Goal: Book appointment/travel/reservation

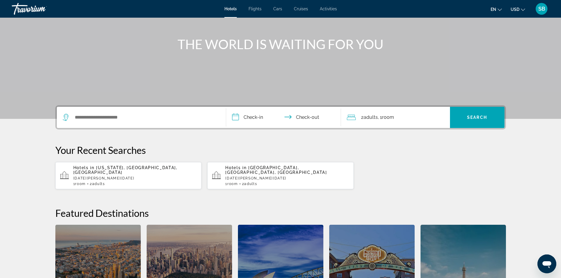
scroll to position [59, 0]
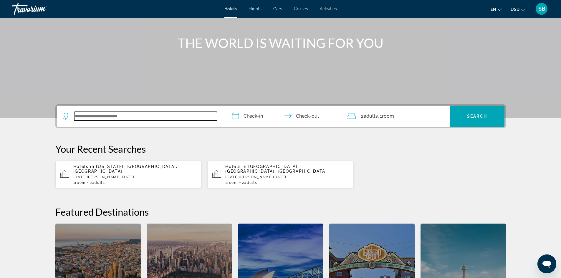
click at [211, 118] on input "Search widget" at bounding box center [145, 116] width 143 height 9
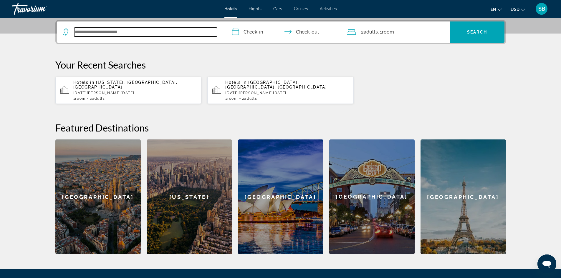
scroll to position [144, 0]
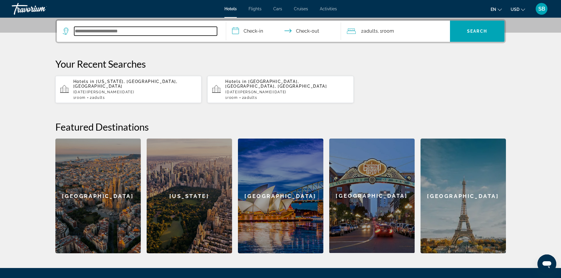
click at [207, 32] on input "Search widget" at bounding box center [145, 31] width 143 height 9
click at [206, 31] on input "Search widget" at bounding box center [145, 31] width 143 height 9
click at [207, 31] on input "Search widget" at bounding box center [145, 31] width 143 height 9
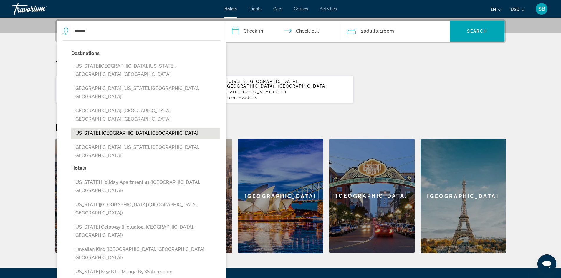
click at [114, 128] on button "Hawaii, HI, United States" at bounding box center [145, 133] width 149 height 11
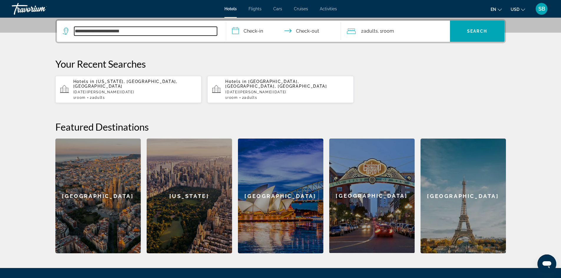
click at [173, 32] on input "**********" at bounding box center [145, 31] width 143 height 9
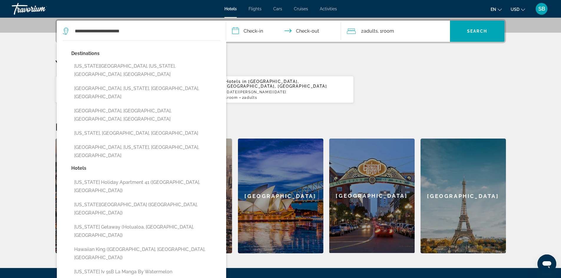
click at [265, 55] on div "**********" at bounding box center [281, 136] width 474 height 235
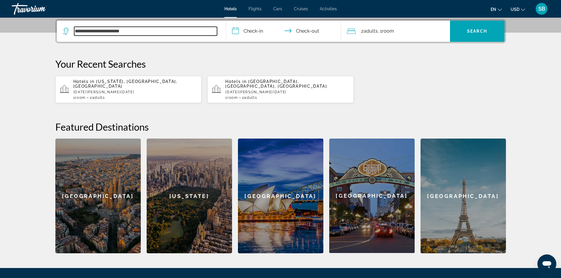
drag, startPoint x: 128, startPoint y: 31, endPoint x: 76, endPoint y: 30, distance: 52.1
click at [76, 30] on input "**********" at bounding box center [145, 31] width 143 height 9
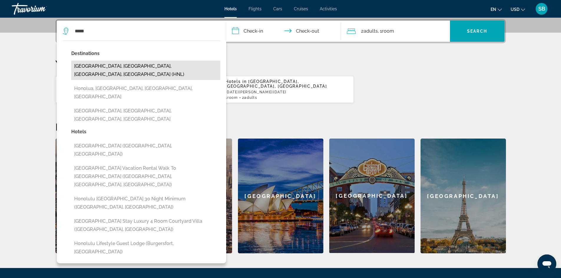
click at [115, 65] on button "Honolulu, Oahu Island, HI, United States (HNL)" at bounding box center [145, 70] width 149 height 19
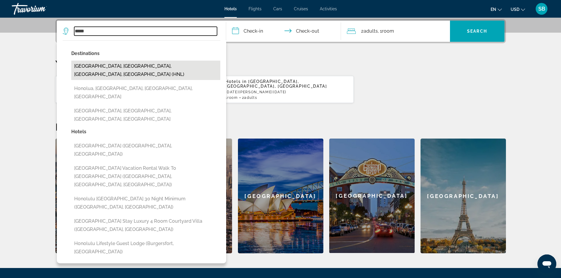
type input "**********"
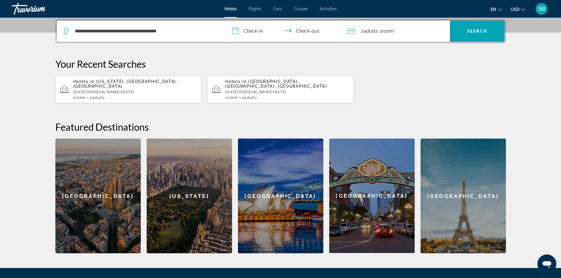
click at [262, 32] on input "**********" at bounding box center [284, 32] width 117 height 23
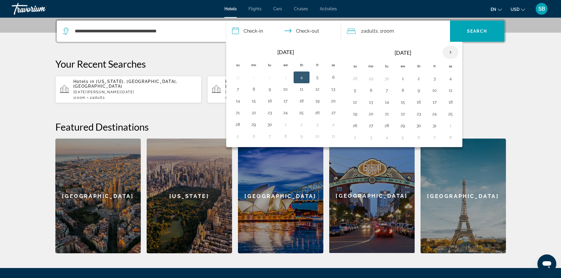
click at [451, 51] on th "Next month" at bounding box center [451, 52] width 16 height 13
click at [387, 90] on button "6" at bounding box center [386, 90] width 9 height 8
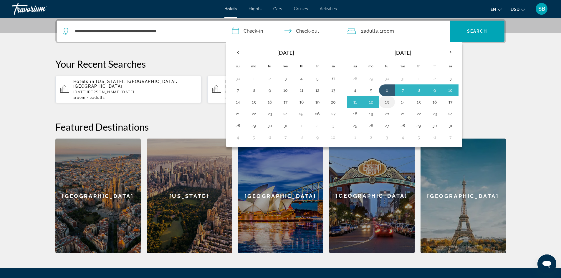
click at [387, 101] on button "13" at bounding box center [386, 102] width 9 height 8
type input "**********"
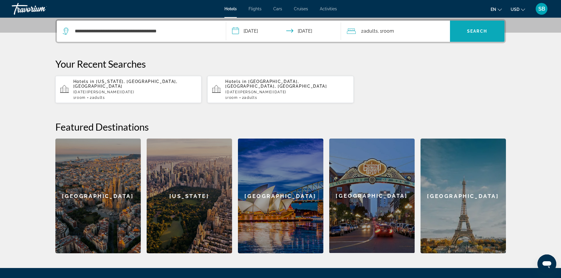
click at [473, 30] on span "Search" at bounding box center [477, 31] width 20 height 5
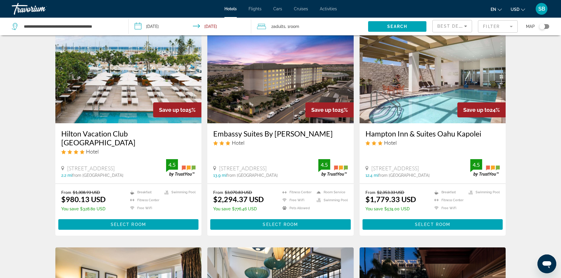
scroll to position [442, 0]
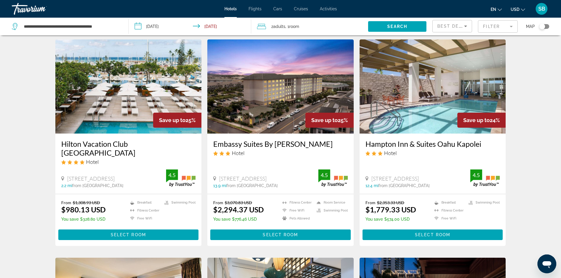
click at [141, 102] on img "Main content" at bounding box center [128, 86] width 146 height 94
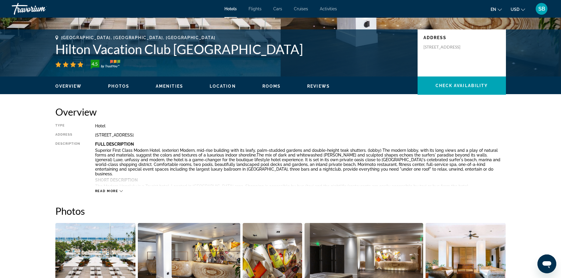
scroll to position [88, 0]
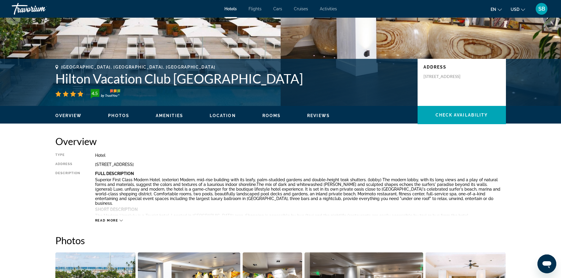
click at [120, 116] on span "Photos" at bounding box center [118, 115] width 21 height 5
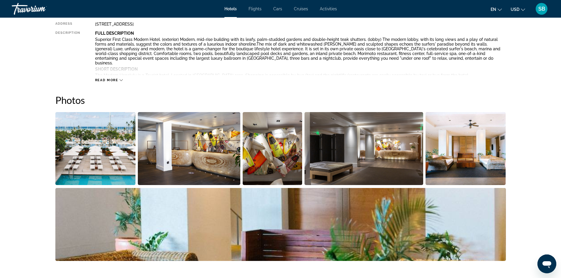
scroll to position [199, 0]
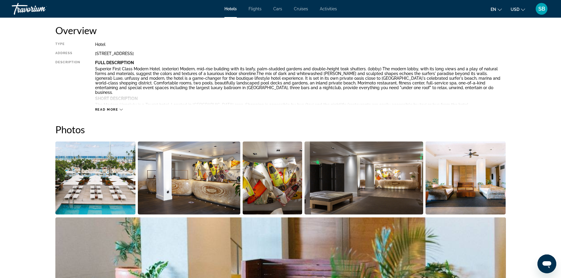
click at [121, 110] on icon "Main content" at bounding box center [121, 109] width 3 height 3
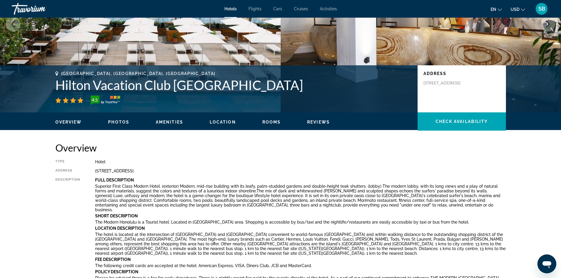
scroll to position [82, 0]
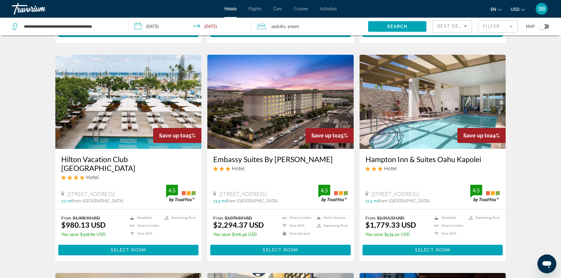
scroll to position [442, 0]
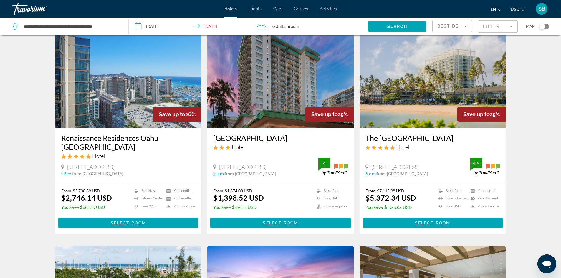
scroll to position [236, 0]
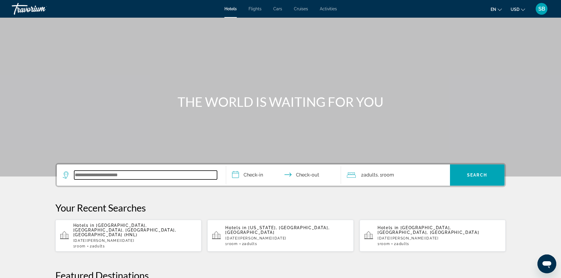
click at [164, 174] on input "Search widget" at bounding box center [145, 175] width 143 height 9
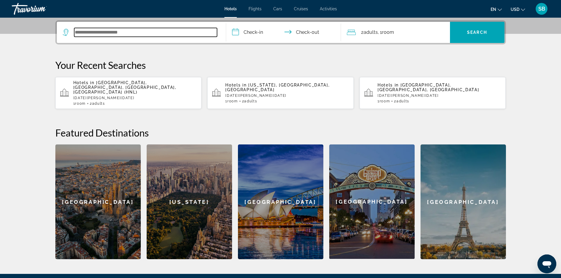
scroll to position [144, 0]
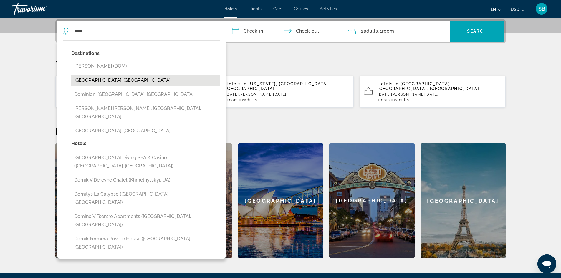
click at [123, 80] on button "Dominican Republic, Dominican Republic" at bounding box center [145, 80] width 149 height 11
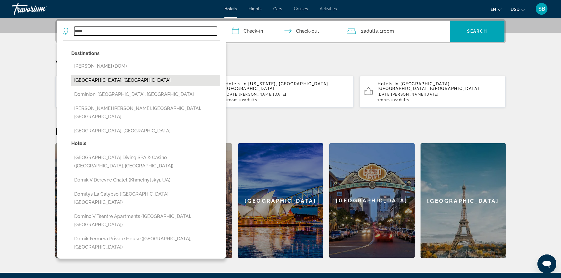
type input "**********"
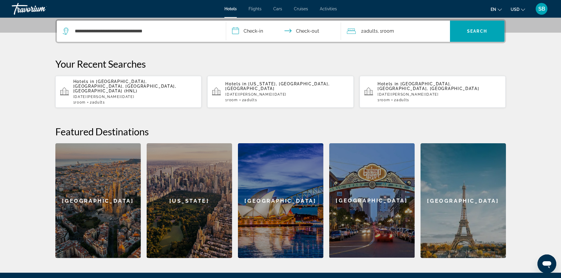
click at [262, 30] on input "**********" at bounding box center [284, 32] width 117 height 23
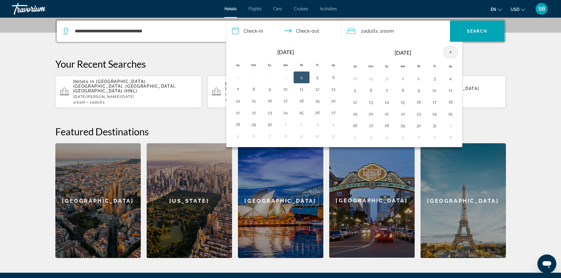
click at [451, 53] on th "Next month" at bounding box center [451, 52] width 16 height 13
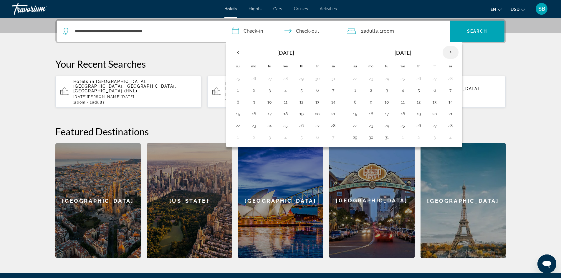
click at [451, 53] on th "Next month" at bounding box center [451, 52] width 16 height 13
click at [270, 101] on button "14" at bounding box center [269, 102] width 9 height 8
click at [255, 113] on button "20" at bounding box center [253, 114] width 9 height 8
type input "**********"
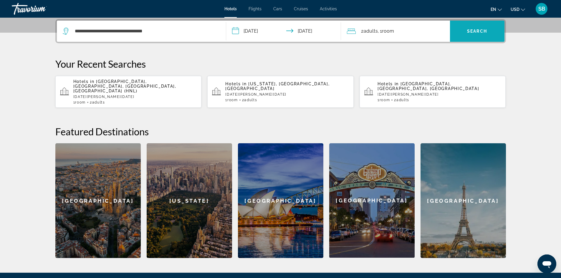
click at [476, 33] on span "Search" at bounding box center [477, 31] width 20 height 5
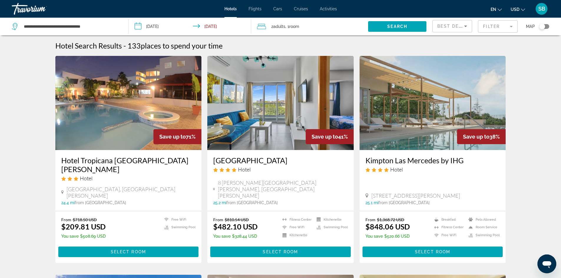
click at [495, 25] on mat-form-field "Filter" at bounding box center [498, 26] width 40 height 12
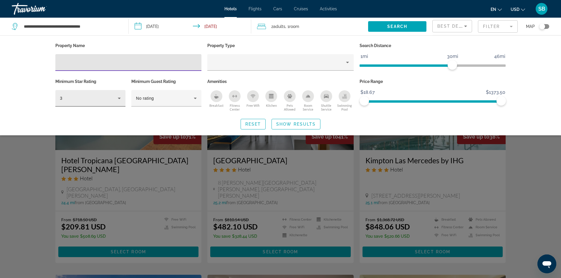
click at [119, 98] on icon "Hotel Filters" at bounding box center [119, 98] width 3 height 1
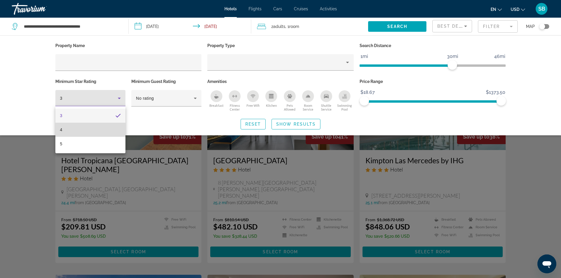
click at [93, 128] on mat-option "4" at bounding box center [90, 130] width 70 height 14
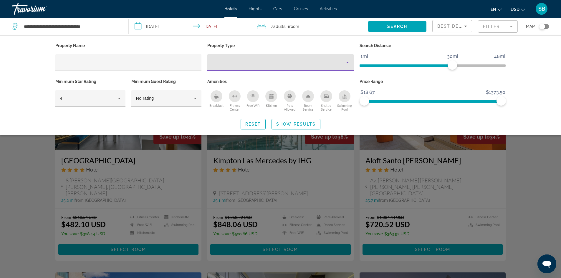
click at [348, 62] on icon "Property type" at bounding box center [347, 62] width 3 height 1
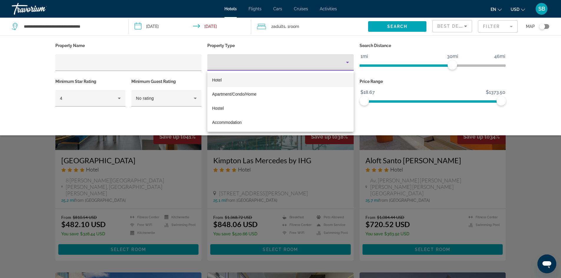
click at [446, 25] on div at bounding box center [280, 139] width 561 height 278
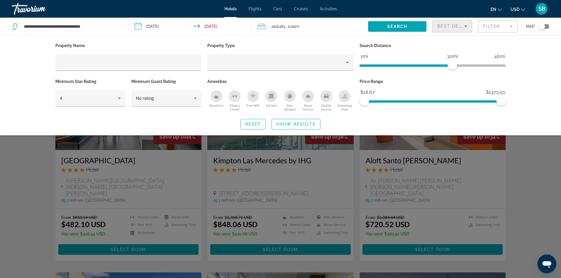
click at [446, 25] on span "Best Deals" at bounding box center [453, 26] width 31 height 5
click at [524, 42] on div at bounding box center [280, 139] width 561 height 278
click at [294, 124] on span "Show Results" at bounding box center [295, 124] width 39 height 5
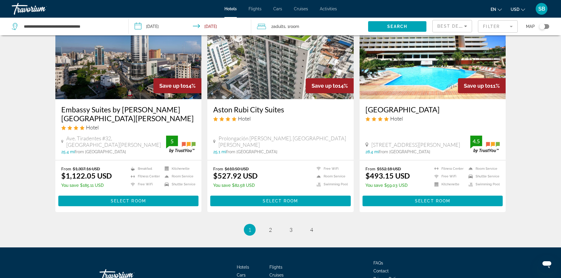
scroll to position [723, 0]
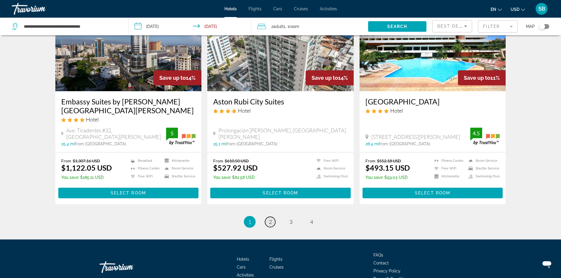
click at [272, 217] on link "page 2" at bounding box center [270, 222] width 10 height 10
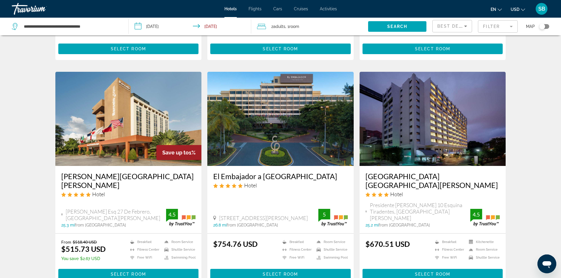
scroll to position [678, 0]
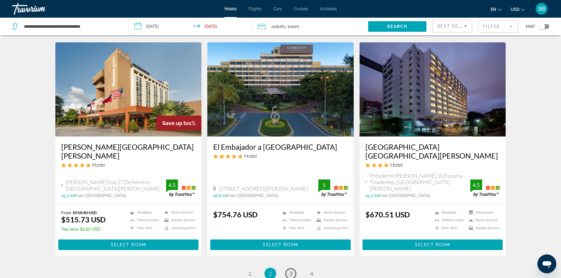
click at [293, 269] on link "page 3" at bounding box center [291, 274] width 10 height 10
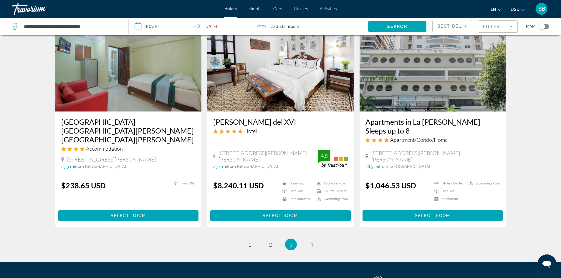
scroll to position [678, 0]
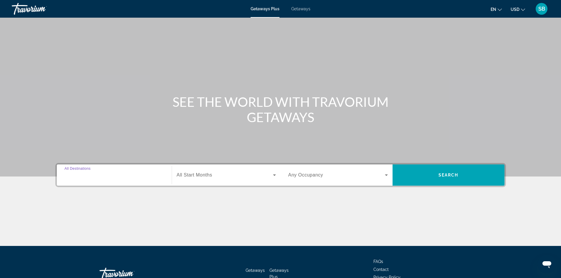
click at [146, 175] on input "Destination All Destinations" at bounding box center [115, 175] width 100 height 7
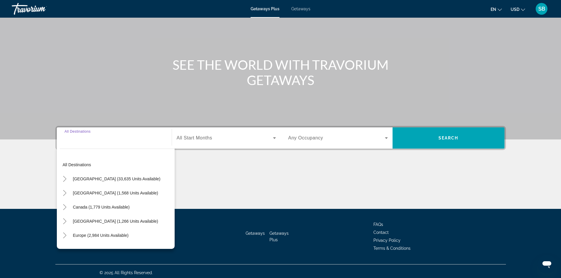
scroll to position [40, 0]
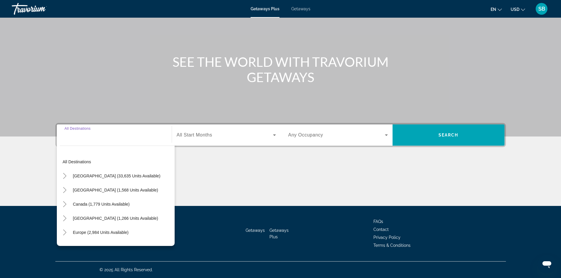
click at [146, 138] on input "Destination All Destinations" at bounding box center [115, 135] width 100 height 7
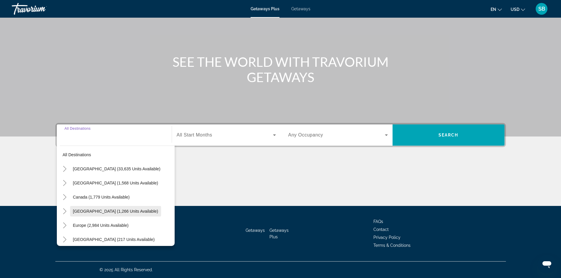
scroll to position [0, 0]
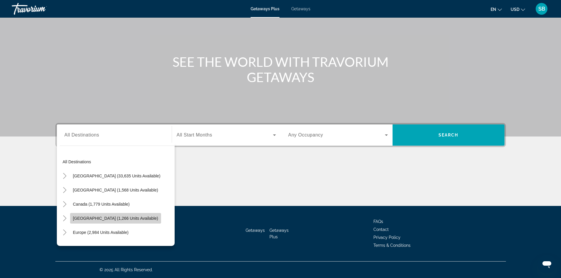
click at [116, 218] on span "[GEOGRAPHIC_DATA] (1,266 units available)" at bounding box center [115, 218] width 85 height 5
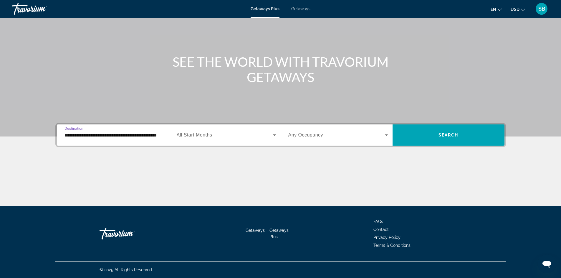
click at [138, 136] on input "**********" at bounding box center [115, 135] width 100 height 7
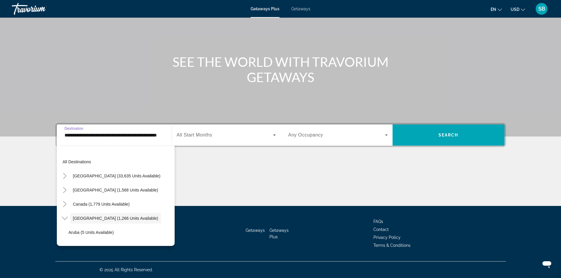
scroll to position [21, 0]
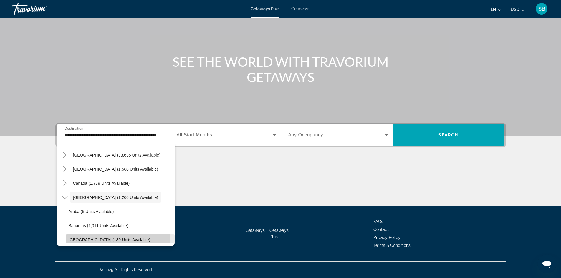
click at [108, 241] on span "[GEOGRAPHIC_DATA] (189 units available)" at bounding box center [110, 240] width 82 height 5
type input "**********"
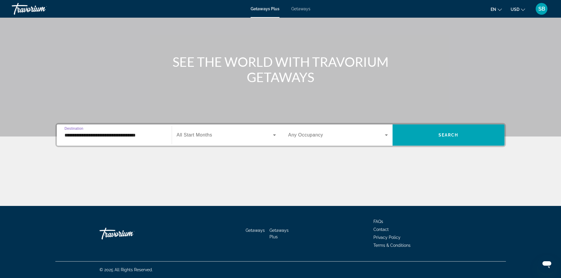
click at [275, 136] on icon "Search widget" at bounding box center [274, 135] width 7 height 7
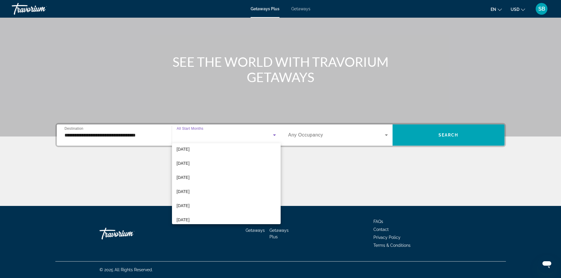
scroll to position [93, 0]
click at [217, 186] on mat-option "[DATE]" at bounding box center [226, 187] width 109 height 14
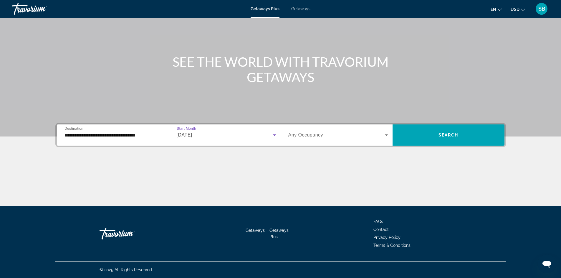
click at [387, 135] on icon "Search widget" at bounding box center [386, 135] width 3 height 1
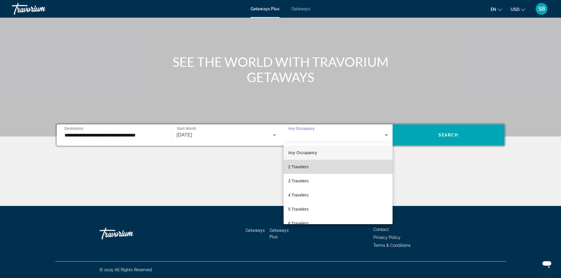
click at [357, 166] on mat-option "2 Travelers" at bounding box center [338, 167] width 109 height 14
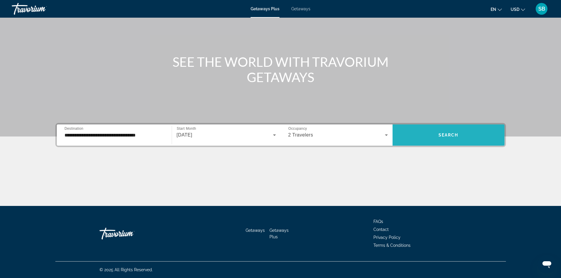
click at [451, 136] on span "Search" at bounding box center [449, 135] width 20 height 5
